Goal: Task Accomplishment & Management: Use online tool/utility

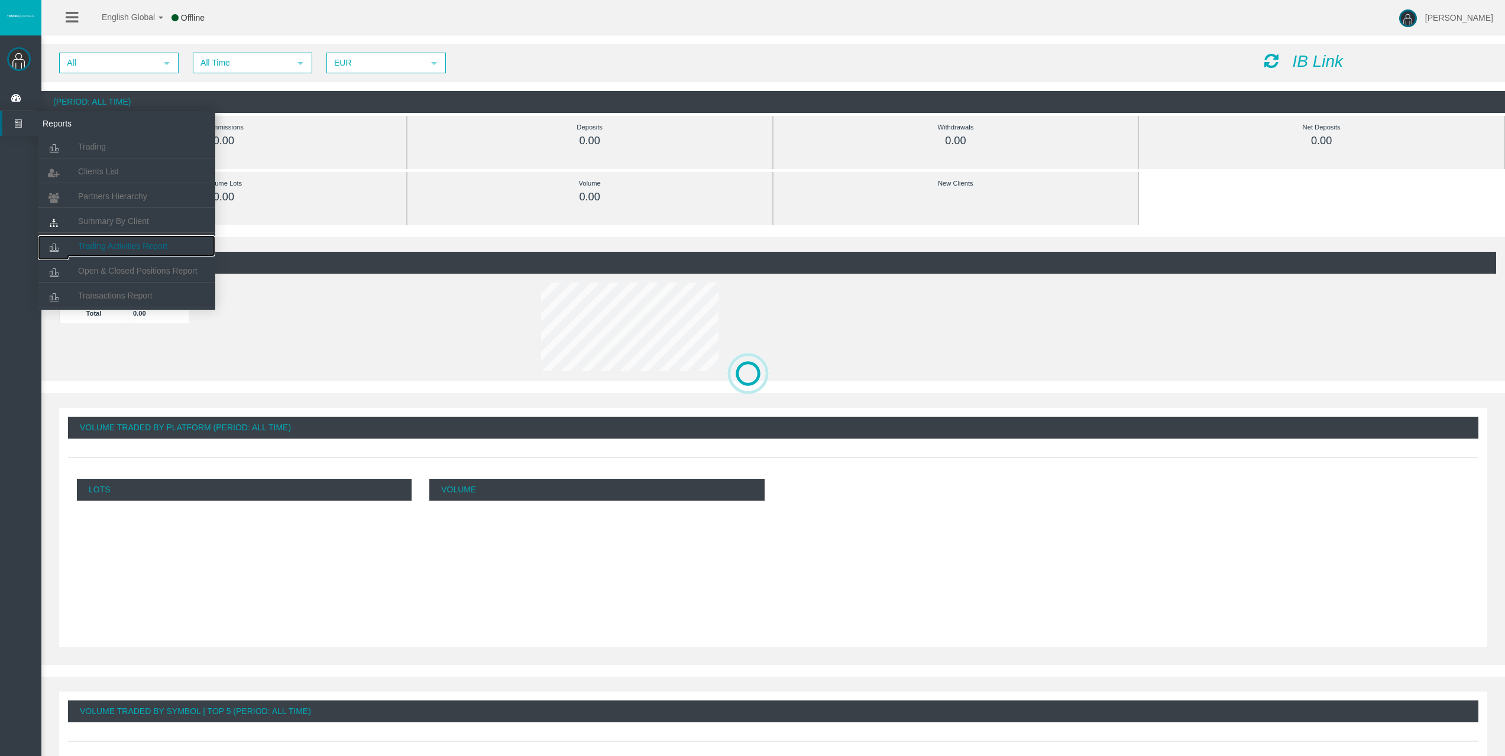
click at [124, 238] on link "Trading Activities Report" at bounding box center [126, 245] width 177 height 21
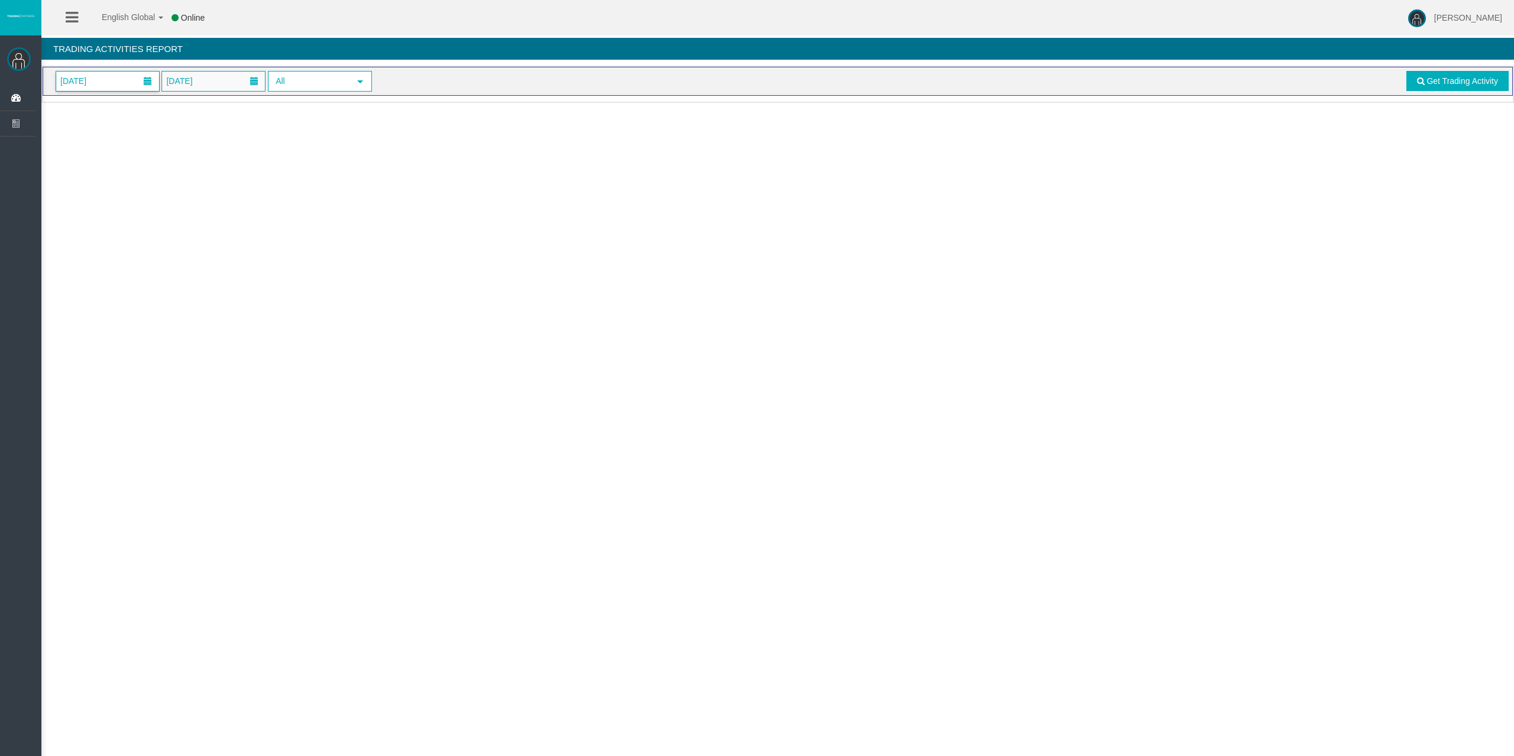
click at [147, 83] on span at bounding box center [148, 81] width 8 height 8
click at [98, 238] on link "29" at bounding box center [92, 240] width 22 height 21
click at [1452, 86] on link "Get Trading Activity" at bounding box center [1457, 81] width 103 height 20
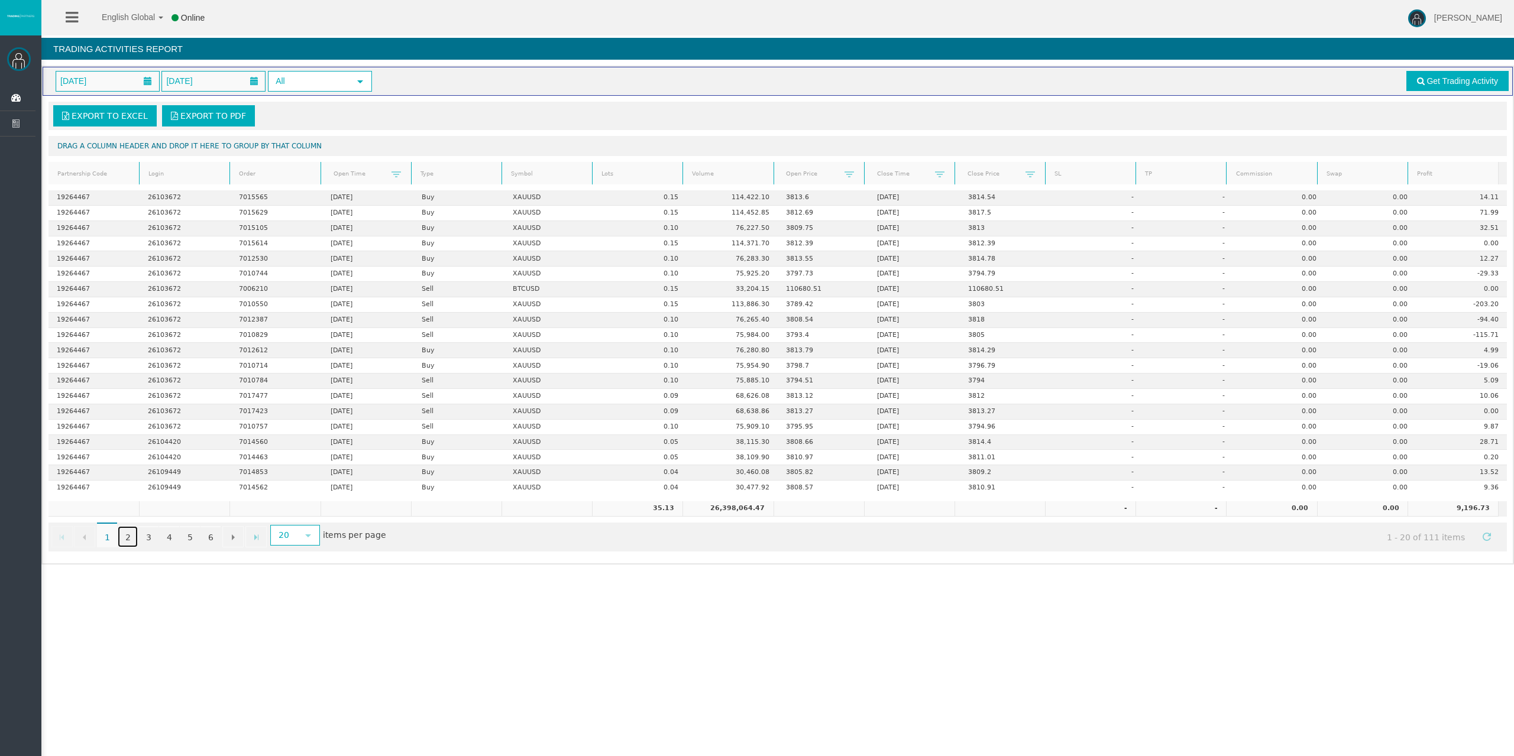
click at [125, 536] on link "2" at bounding box center [128, 536] width 20 height 21
click at [153, 541] on link "3" at bounding box center [148, 536] width 20 height 21
click at [170, 541] on link "4" at bounding box center [169, 536] width 20 height 21
click at [198, 542] on link "5" at bounding box center [190, 536] width 20 height 21
click at [215, 539] on link "6" at bounding box center [210, 536] width 20 height 21
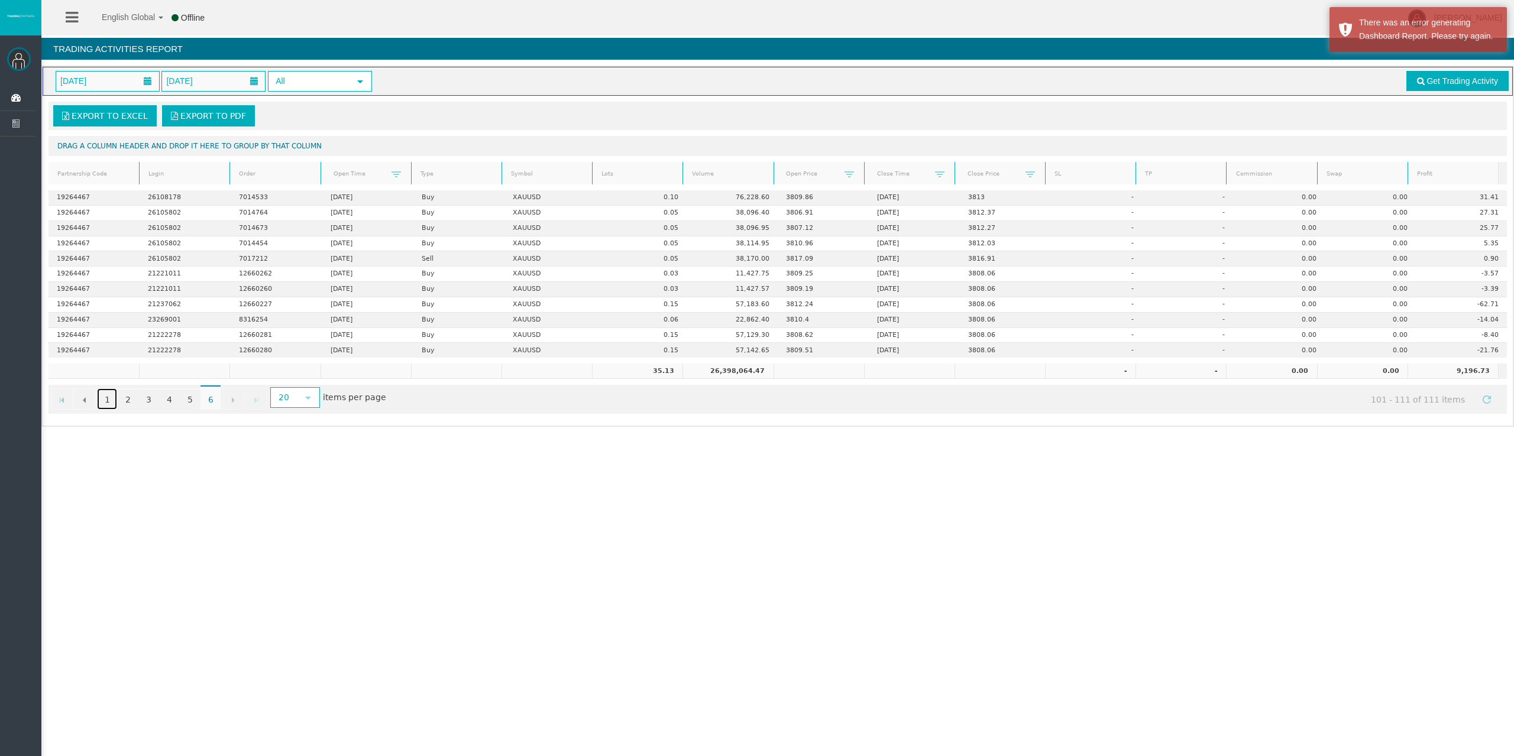
click at [108, 403] on link "1" at bounding box center [107, 399] width 20 height 21
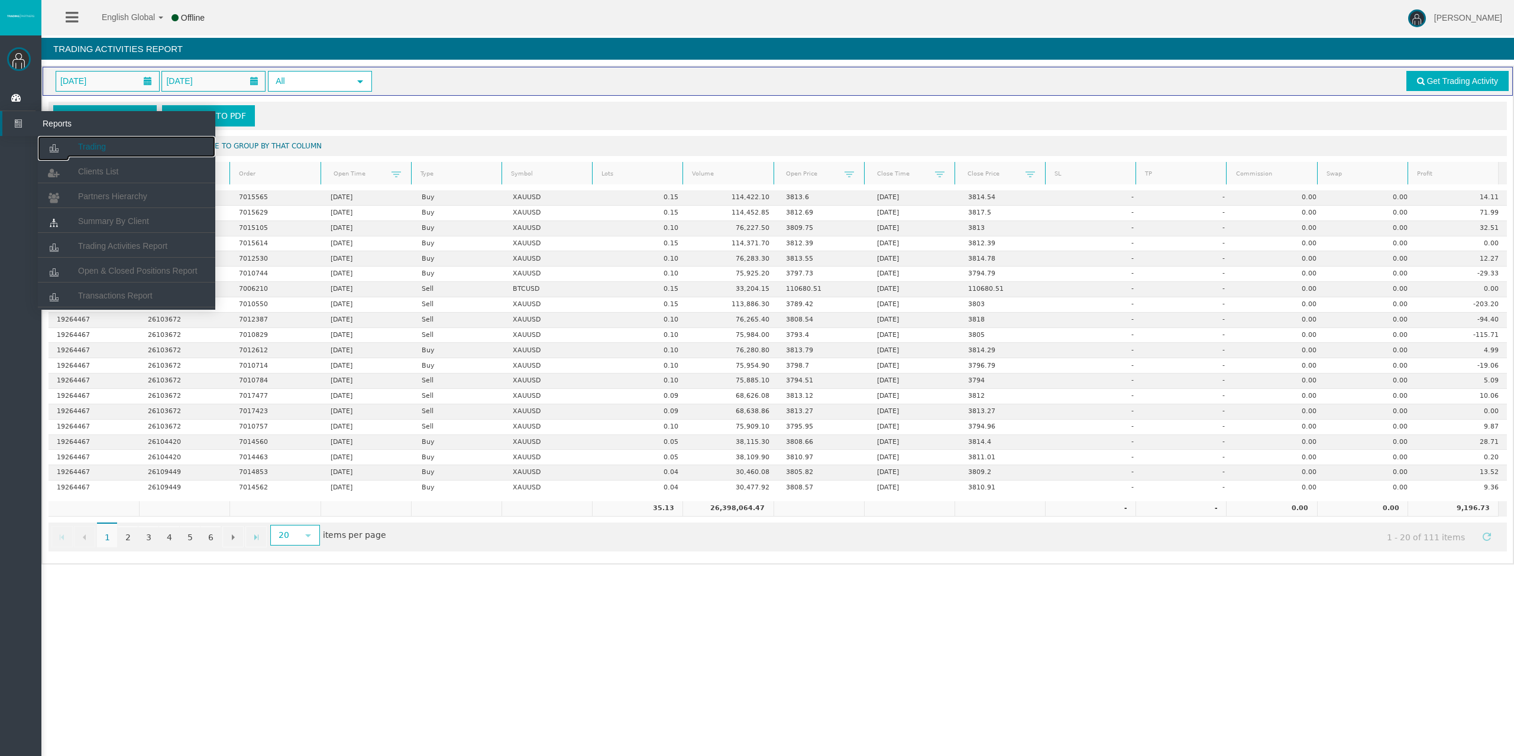
click at [81, 150] on span "Trading" at bounding box center [92, 146] width 28 height 9
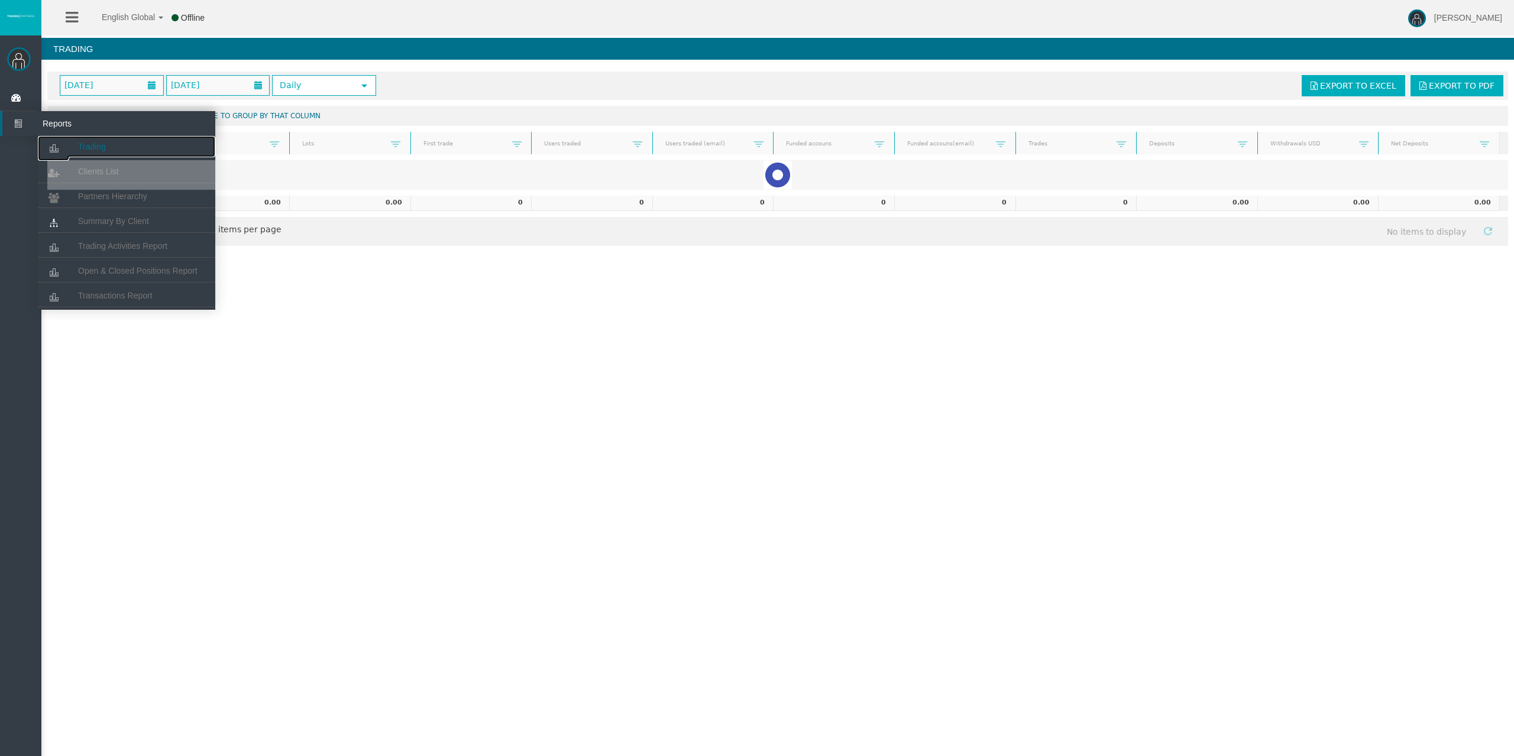
click at [70, 142] on link "Trading" at bounding box center [126, 146] width 177 height 21
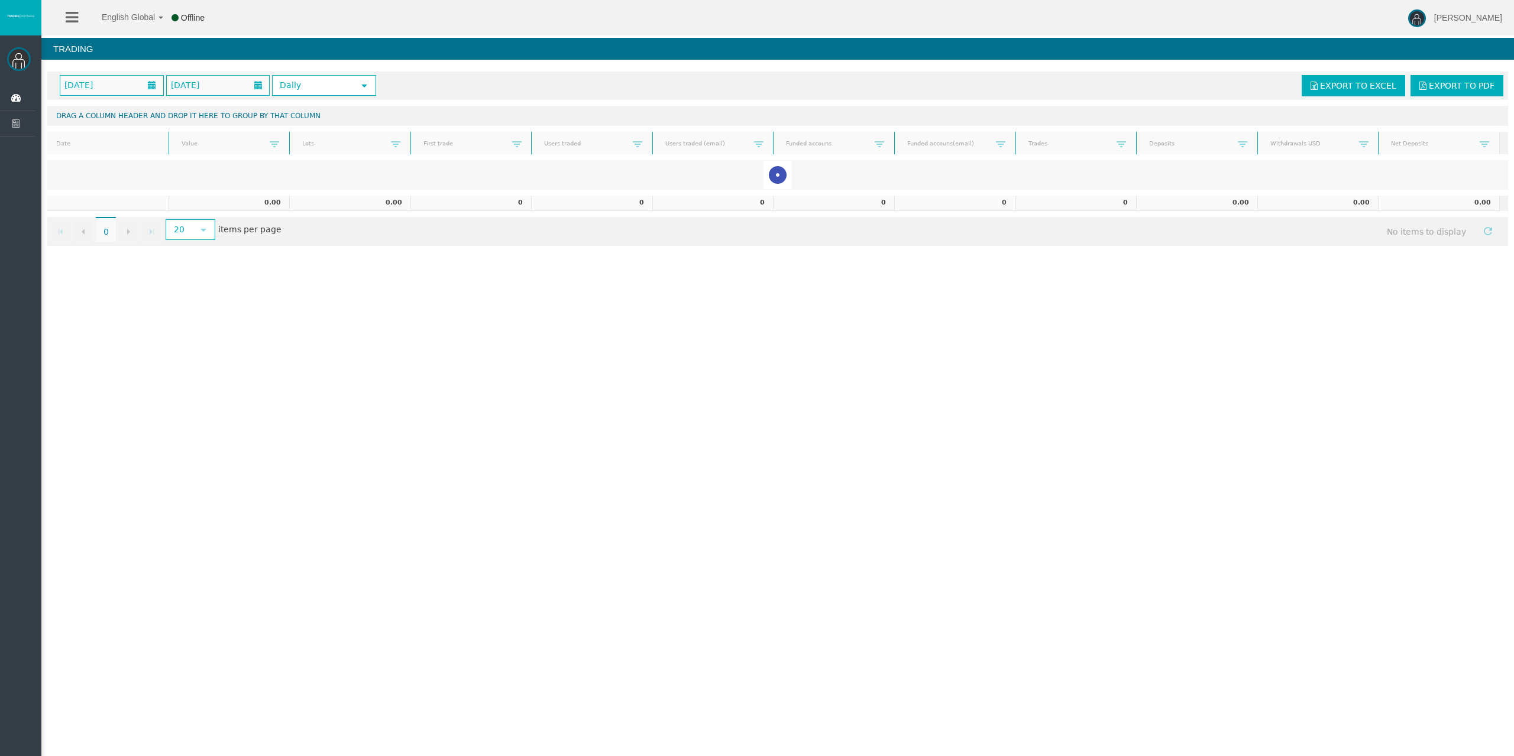
click at [875, 364] on div "English Global 简体中文 English Global 日本語 한국어 Offline [PERSON_NAME] Help Log Out […" at bounding box center [757, 378] width 1514 height 756
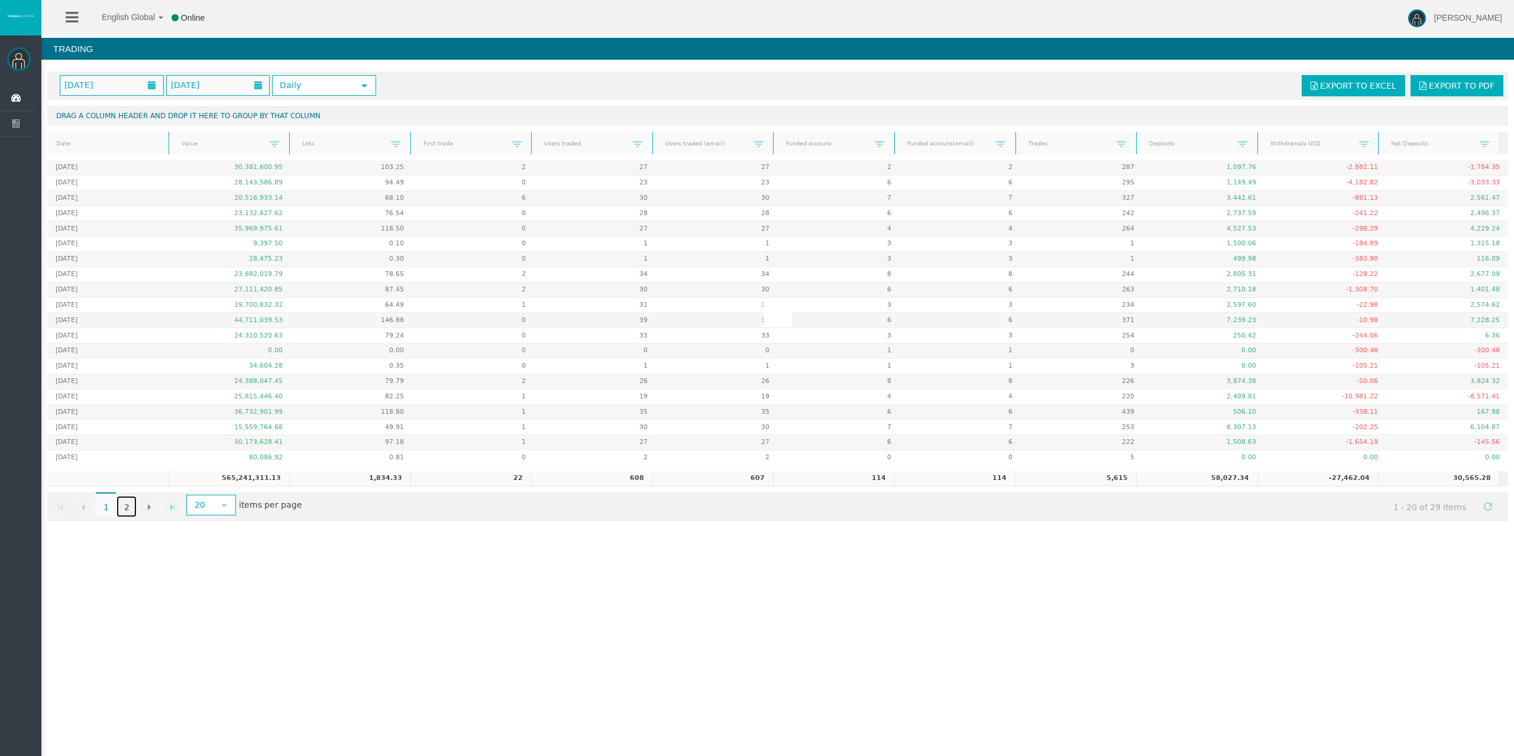
click at [127, 503] on link "2" at bounding box center [127, 506] width 20 height 21
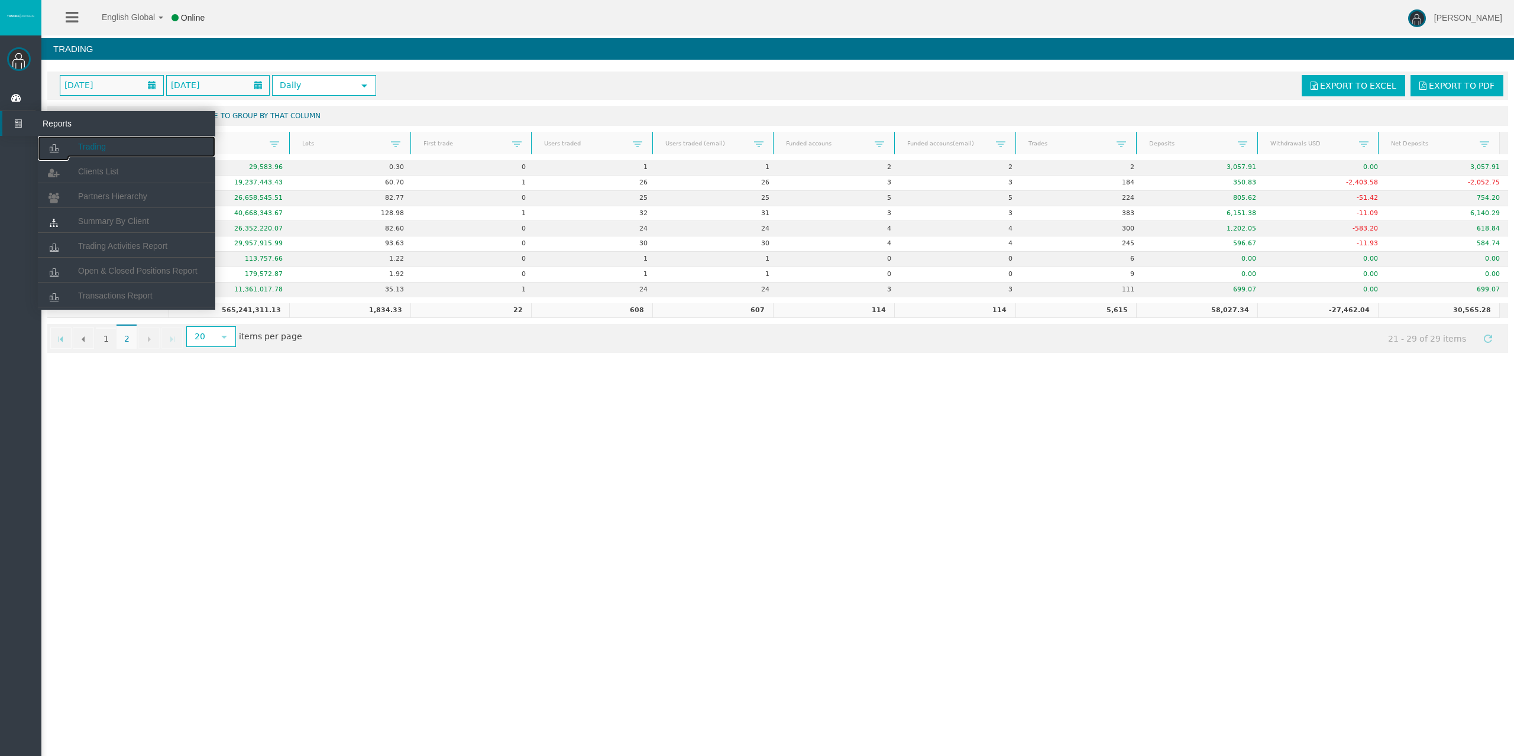
click at [100, 143] on span "Trading" at bounding box center [92, 146] width 28 height 9
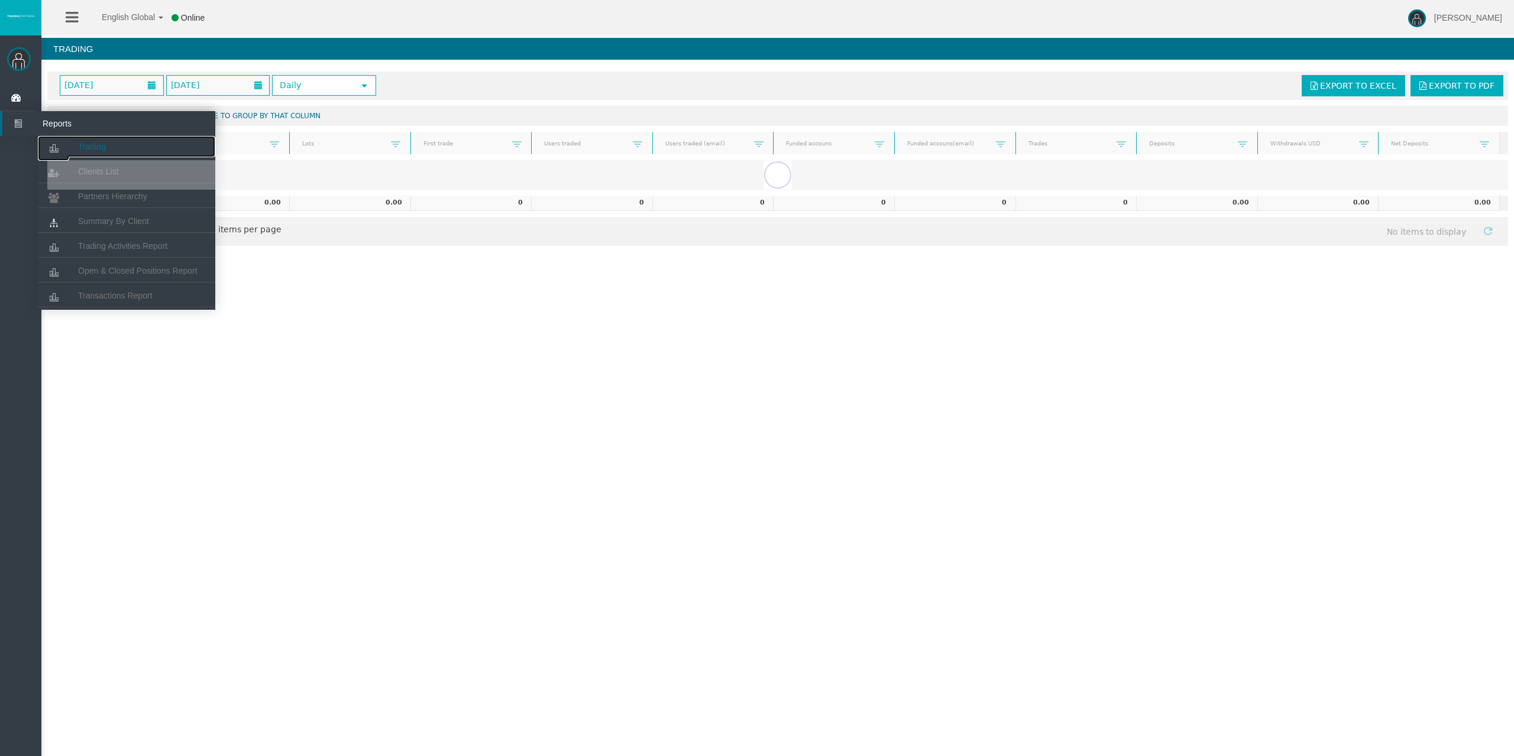
click at [79, 143] on span "Trading" at bounding box center [92, 146] width 28 height 9
click at [88, 143] on span "Trading" at bounding box center [92, 146] width 28 height 9
